Goal: Find specific page/section: Find specific page/section

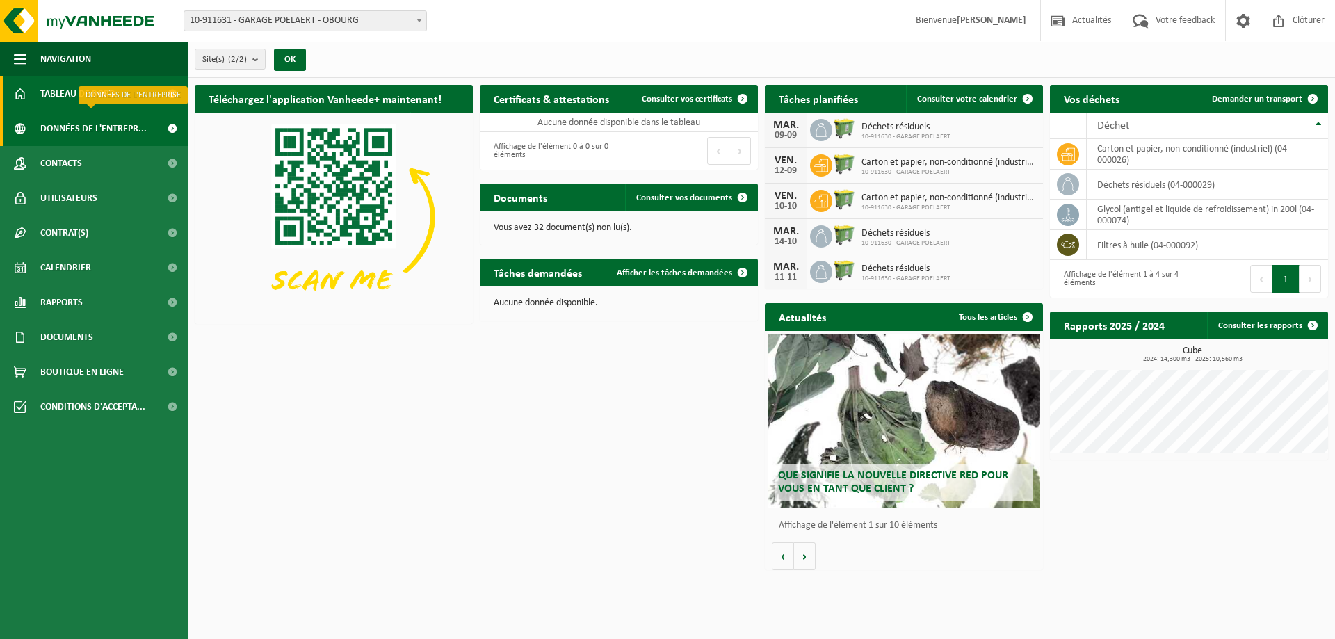
click at [99, 131] on span "Données de l'entrepr..." at bounding box center [93, 128] width 106 height 35
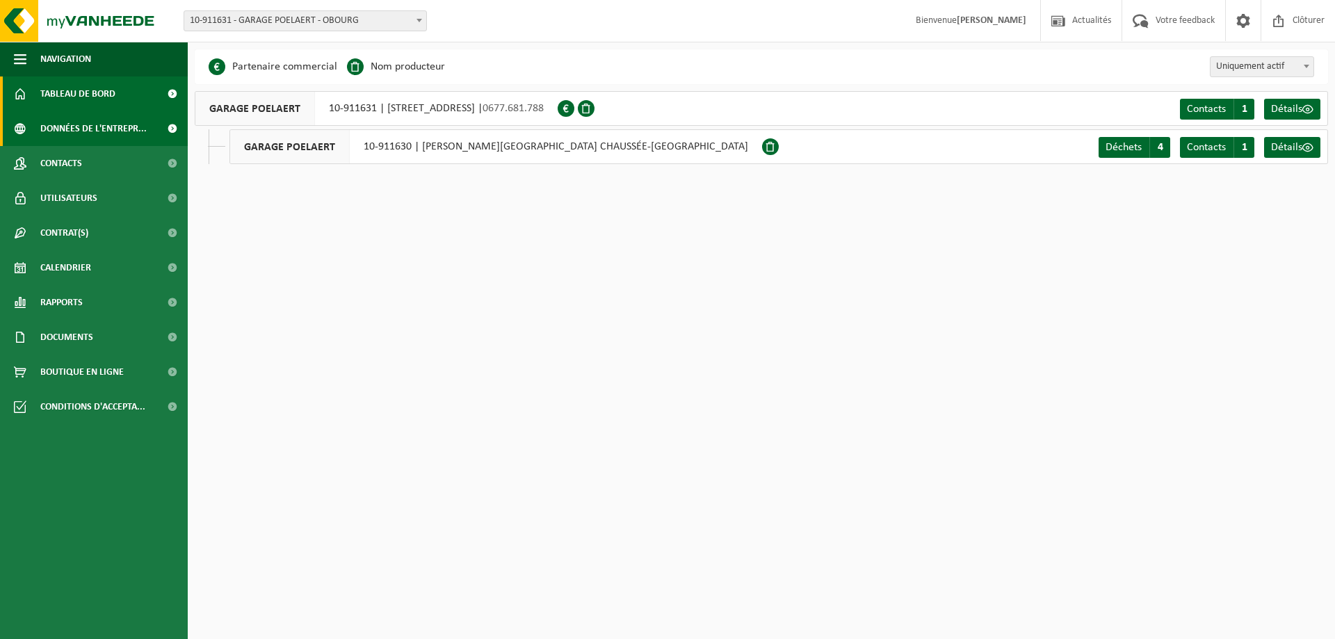
click at [83, 86] on span "Tableau de bord" at bounding box center [77, 93] width 75 height 35
